Goal: Use online tool/utility

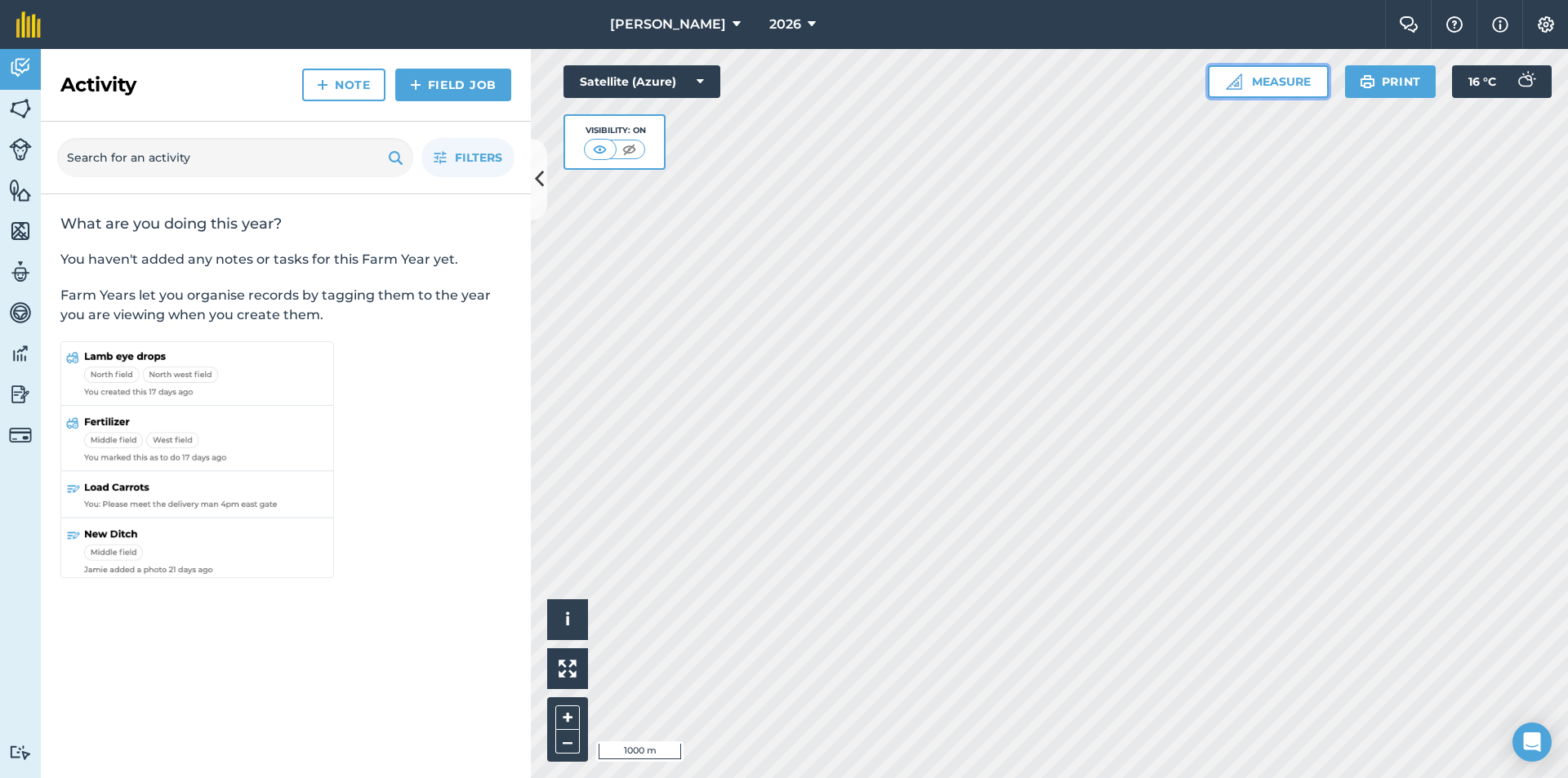
click at [1285, 74] on button "Measure" at bounding box center [1268, 82] width 120 height 33
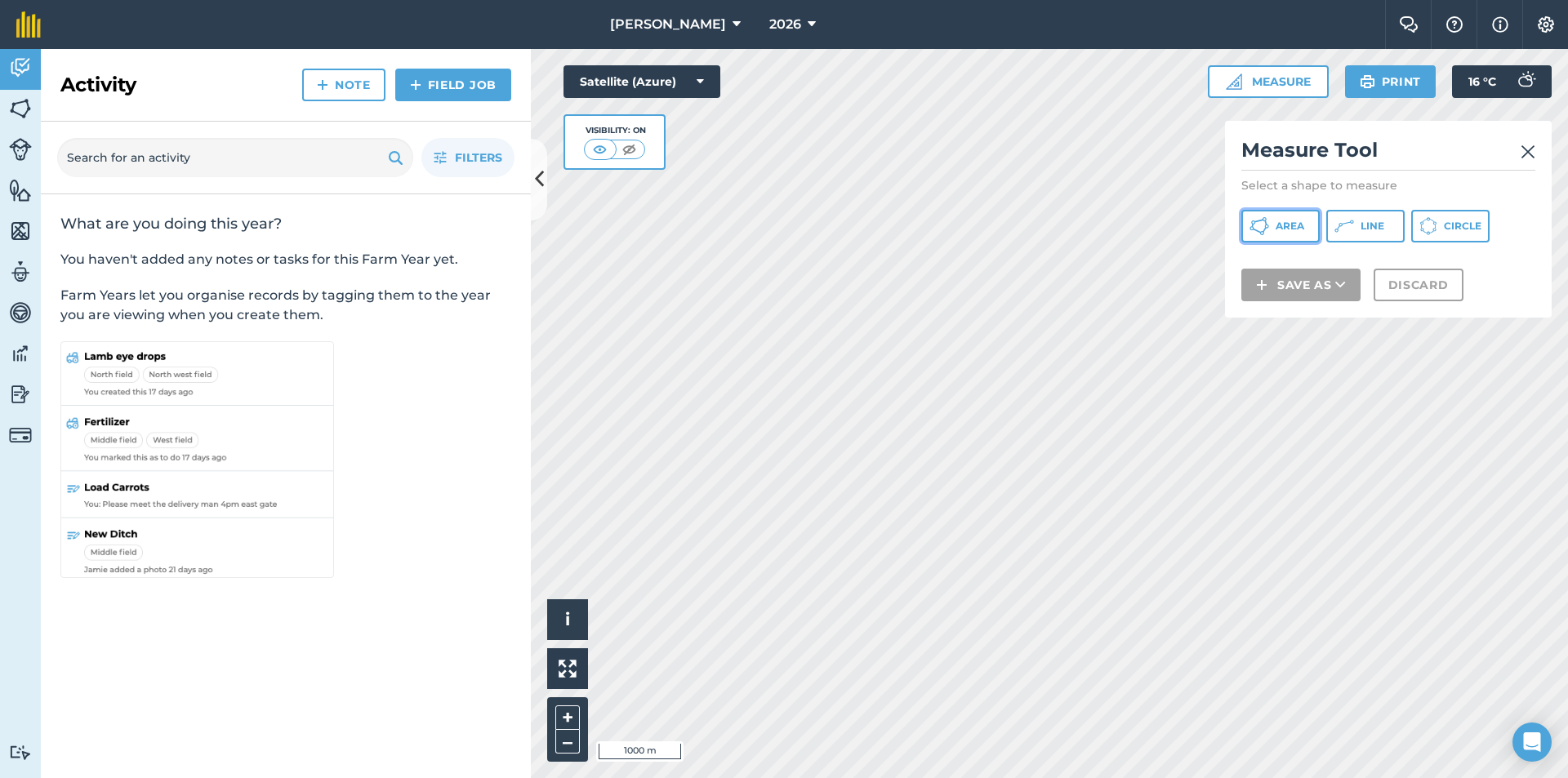
click at [1270, 232] on button "Area" at bounding box center [1281, 226] width 78 height 33
click at [1523, 160] on img at bounding box center [1528, 152] width 15 height 20
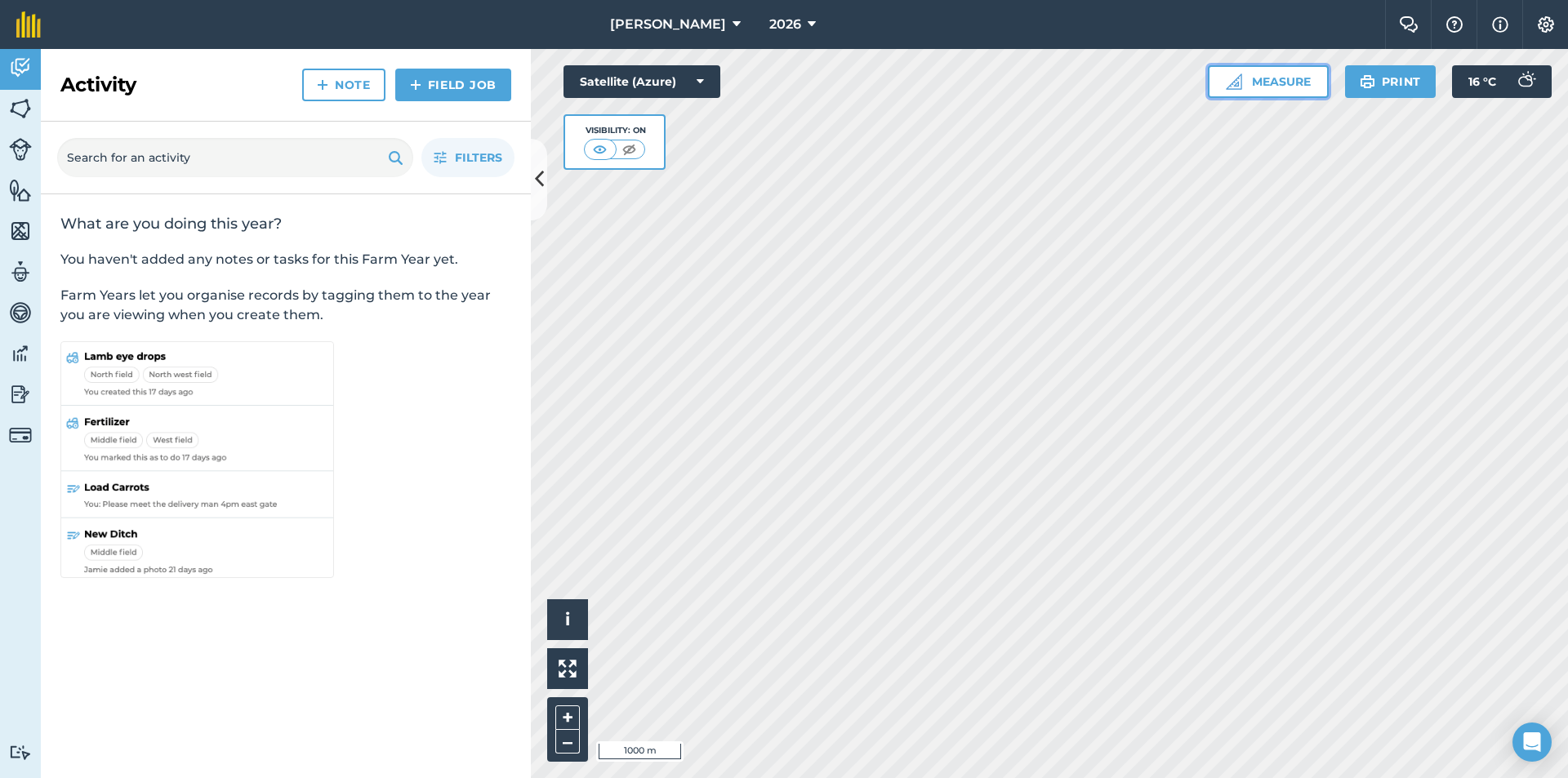
click at [1269, 76] on button "Measure" at bounding box center [1268, 82] width 120 height 33
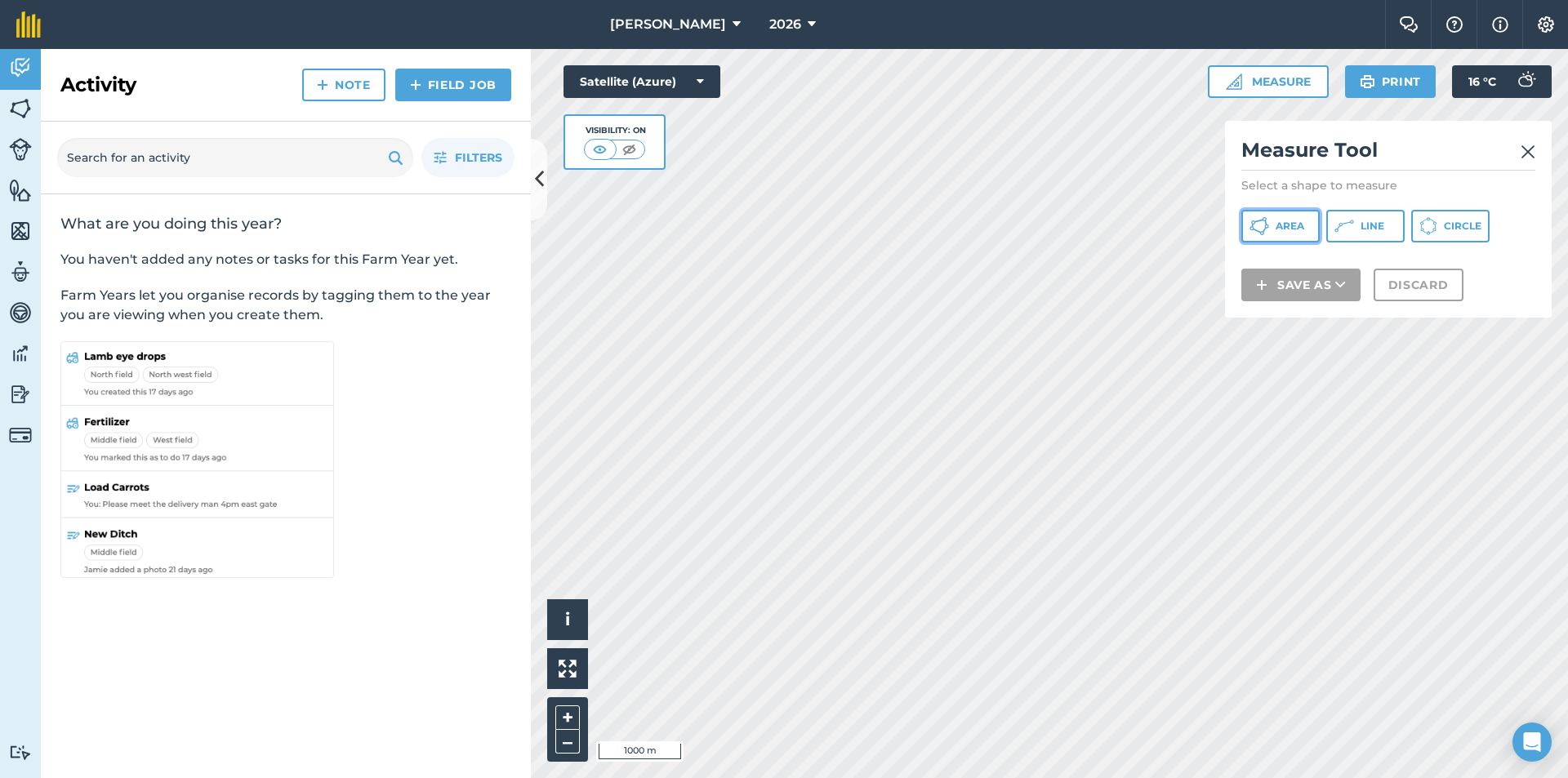
click at [1282, 231] on span "Area" at bounding box center [1290, 226] width 29 height 13
click at [1525, 153] on img at bounding box center [1528, 152] width 15 height 20
